Goal: Task Accomplishment & Management: Complete application form

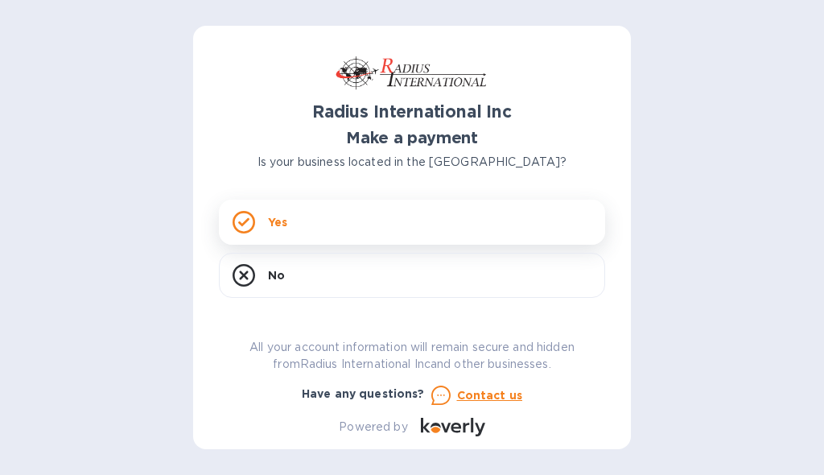
click at [260, 216] on div "Yes" at bounding box center [412, 222] width 386 height 45
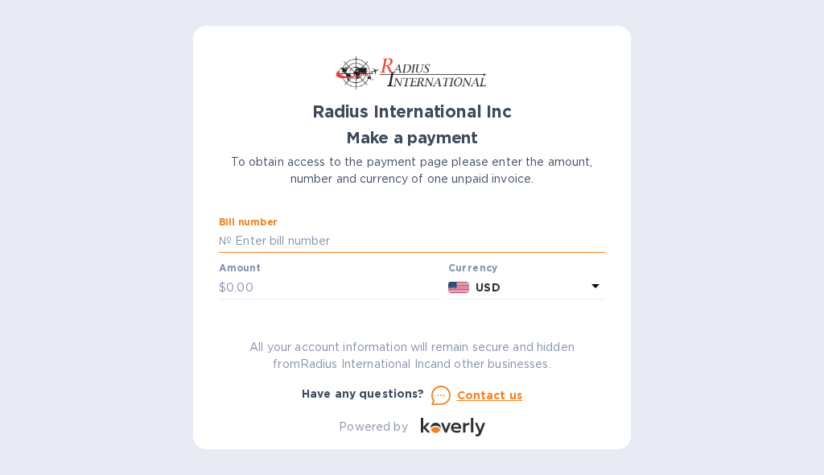
click at [367, 241] on input "text" at bounding box center [418, 241] width 373 height 24
click at [333, 241] on input "text" at bounding box center [418, 241] width 373 height 24
type input "BAI03238"
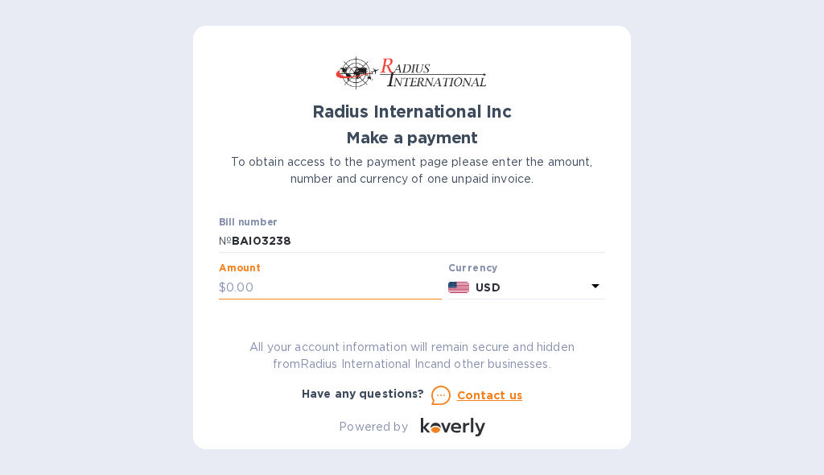
click at [256, 291] on input "text" at bounding box center [334, 287] width 216 height 24
type input "1,022.91"
click at [591, 287] on icon at bounding box center [595, 285] width 19 height 19
click at [502, 295] on div "Currencies" at bounding box center [459, 322] width 254 height 69
click at [479, 297] on h3 "Currencies" at bounding box center [458, 295] width 71 height 15
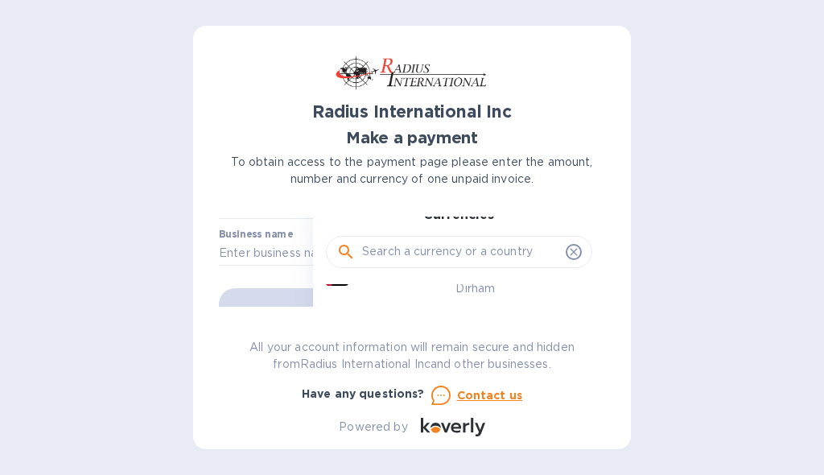
scroll to position [80, 0]
click at [476, 299] on p "United States Dollar" at bounding box center [518, 300] width 124 height 16
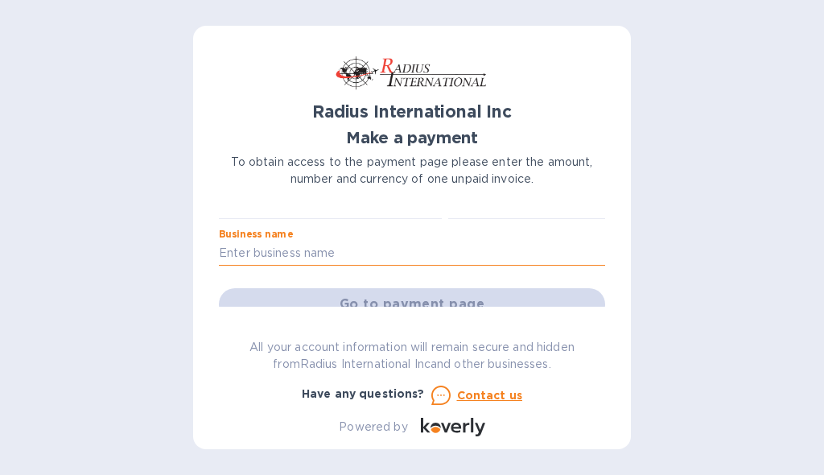
click at [315, 252] on input "text" at bounding box center [412, 253] width 386 height 24
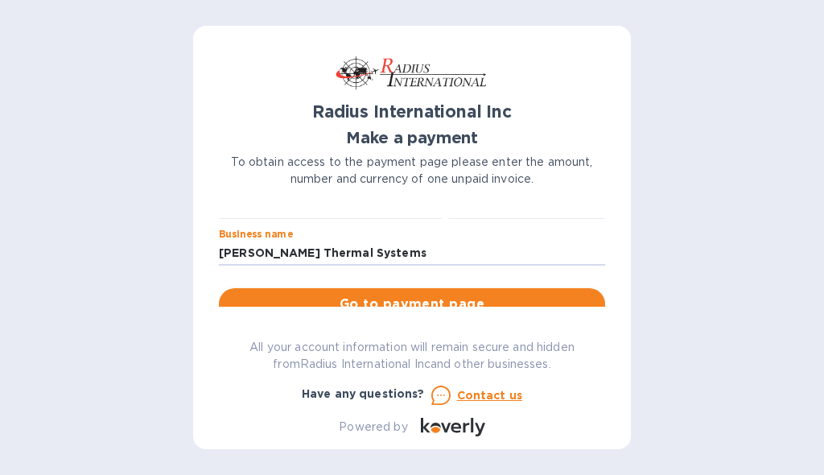
type input "[PERSON_NAME] Thermal Systems"
click at [472, 295] on span "Go to payment page" at bounding box center [412, 304] width 361 height 19
